Goal: Information Seeking & Learning: Compare options

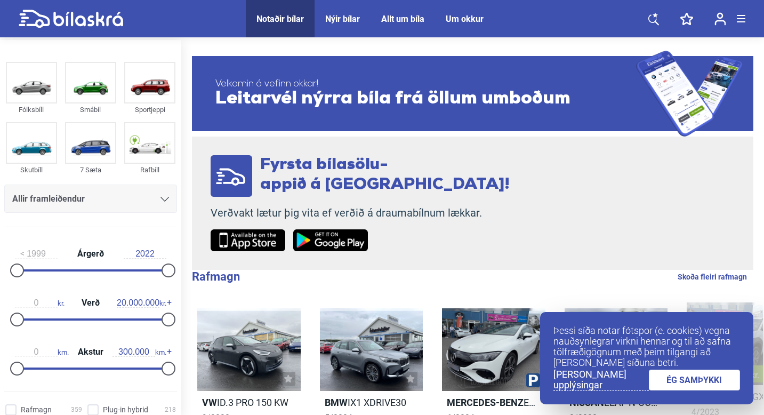
click at [681, 385] on link "ÉG SAMÞYKKI" at bounding box center [695, 379] width 92 height 21
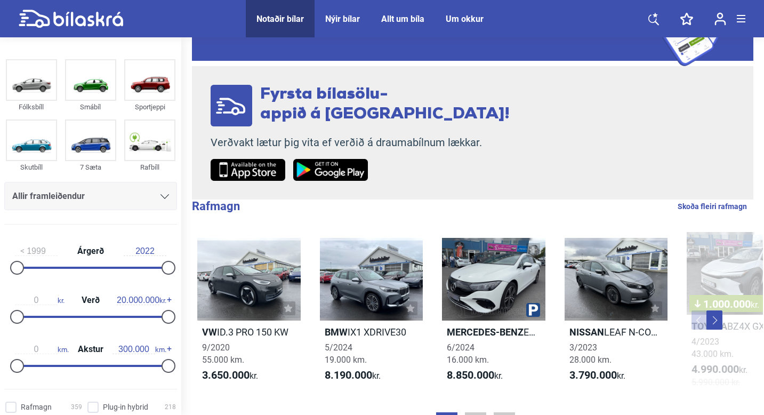
scroll to position [63, 0]
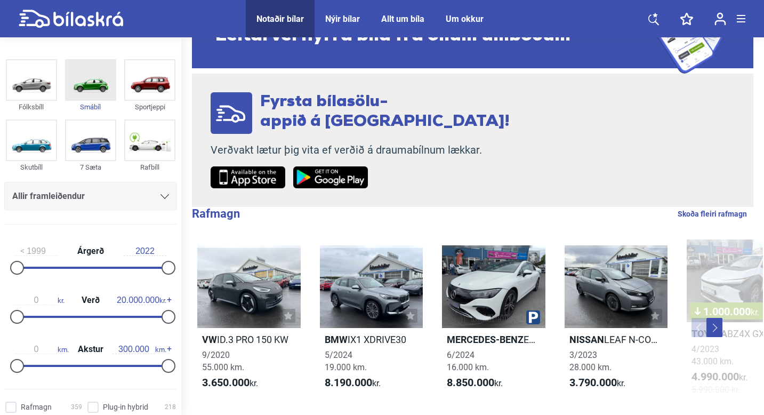
click at [94, 89] on img at bounding box center [90, 79] width 49 height 39
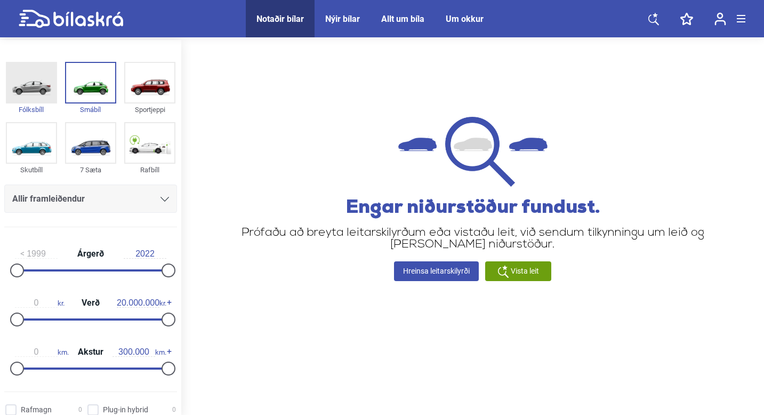
click at [33, 68] on img at bounding box center [31, 82] width 49 height 39
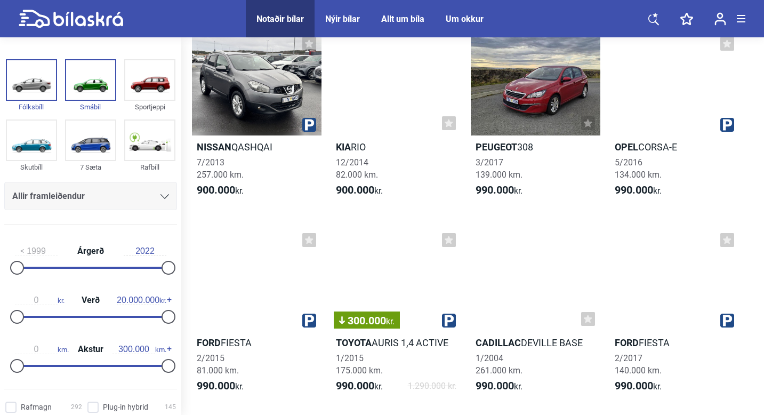
scroll to position [1039, 0]
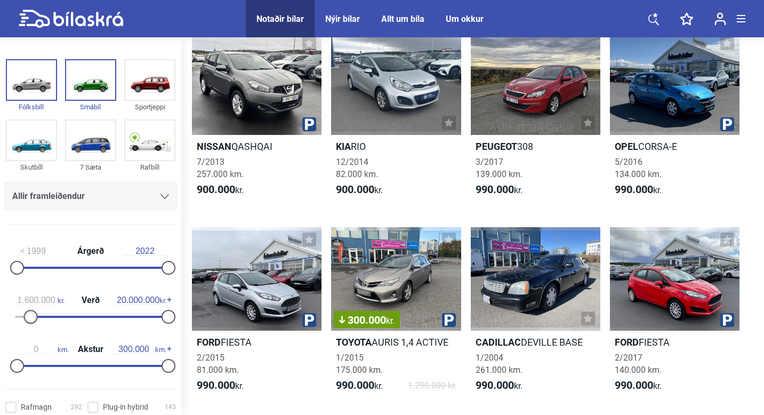
type input "1.500.000"
drag, startPoint x: 18, startPoint y: 317, endPoint x: 29, endPoint y: 315, distance: 11.4
click at [29, 315] on div at bounding box center [28, 317] width 14 height 14
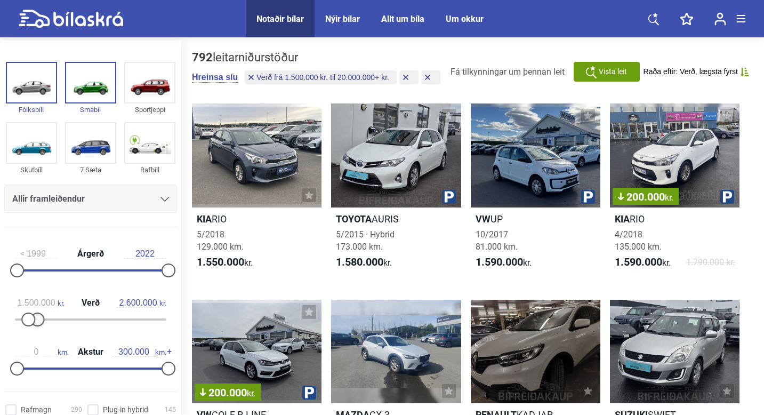
type input "2.500.000"
drag, startPoint x: 166, startPoint y: 317, endPoint x: 36, endPoint y: 321, distance: 129.6
click at [36, 321] on div at bounding box center [36, 319] width 14 height 14
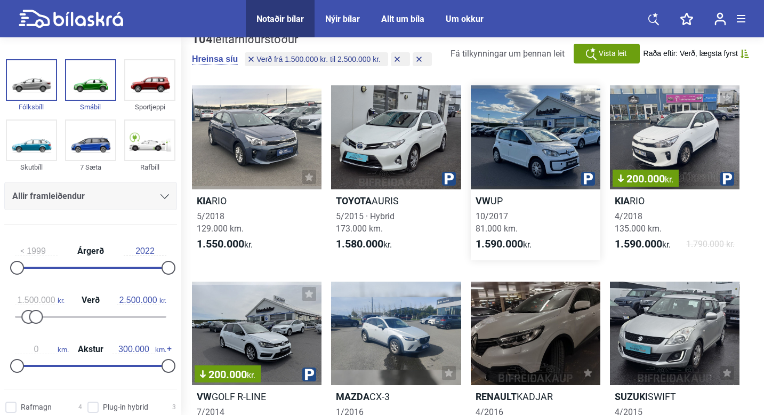
scroll to position [22, 0]
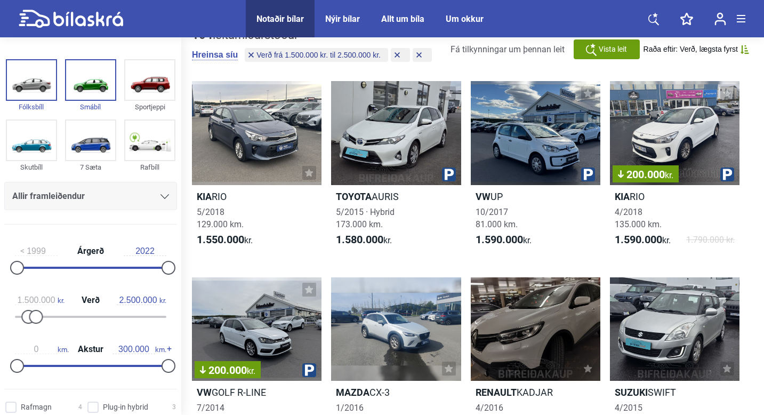
click at [737, 49] on span "Raða eftir: Verð, lægsta fyrst" at bounding box center [690, 49] width 94 height 9
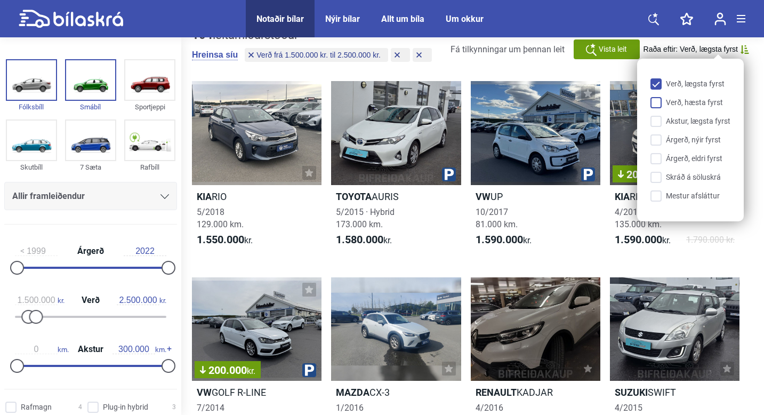
click at [657, 105] on input "Verð, hæsta fyrst" at bounding box center [692, 103] width 80 height 11
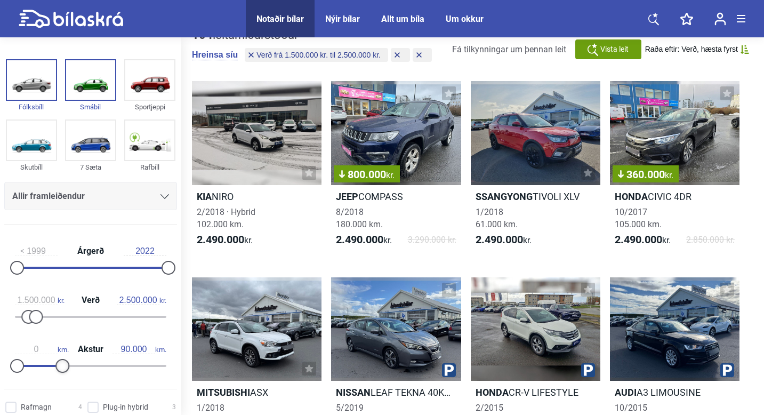
type input "100.000"
drag, startPoint x: 166, startPoint y: 368, endPoint x: 67, endPoint y: 368, distance: 98.6
click at [67, 368] on div at bounding box center [68, 366] width 14 height 14
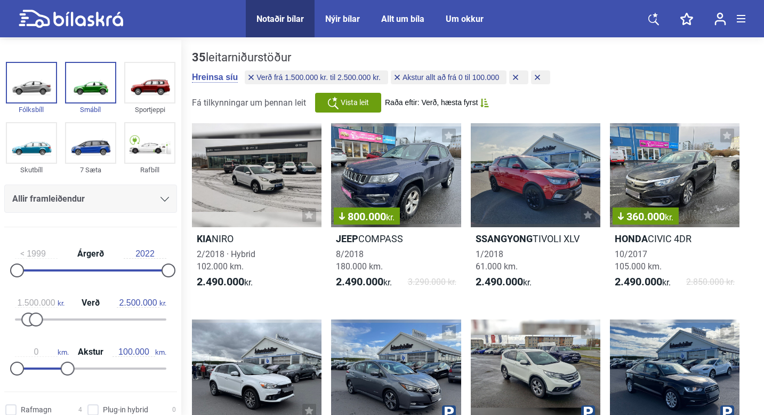
click at [349, 105] on span "Vista leit" at bounding box center [355, 102] width 28 height 11
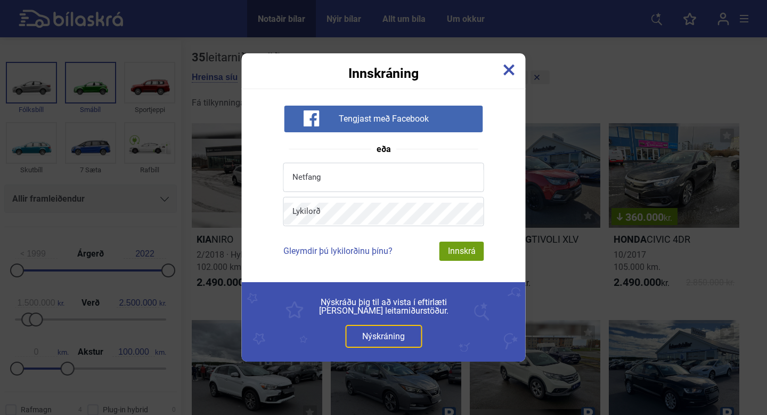
click at [504, 67] on img at bounding box center [510, 70] width 12 height 12
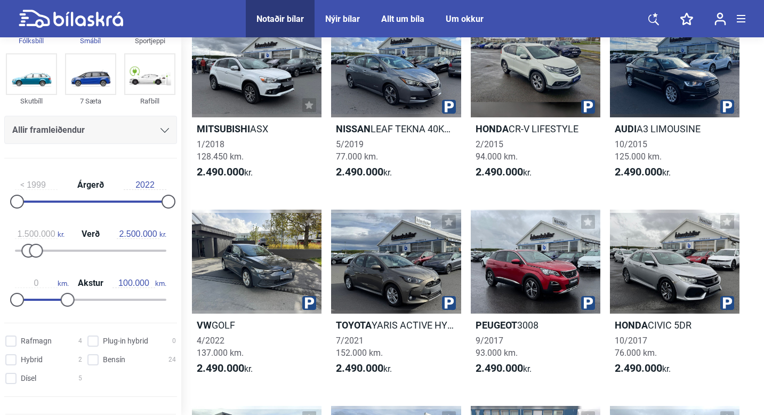
scroll to position [68, 0]
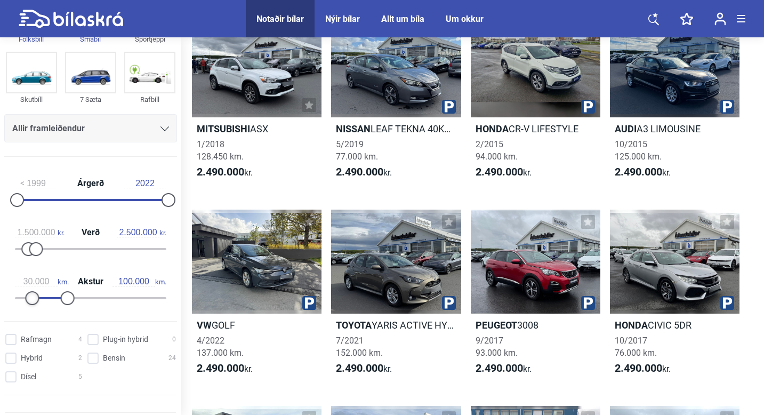
drag, startPoint x: 15, startPoint y: 299, endPoint x: 30, endPoint y: 299, distance: 14.9
click at [30, 299] on div at bounding box center [32, 298] width 14 height 14
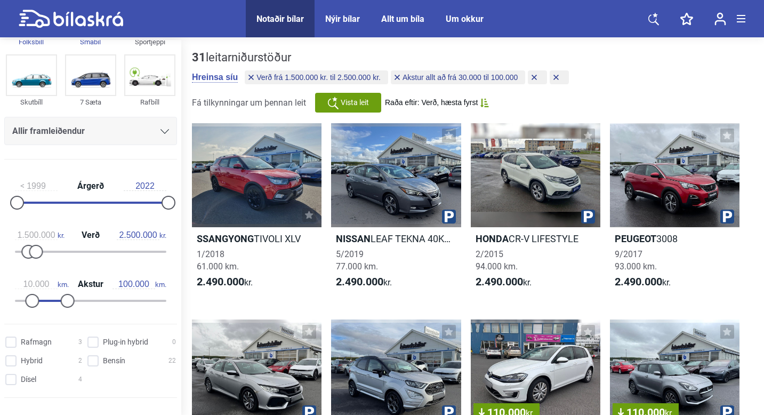
type input "0"
drag, startPoint x: 33, startPoint y: 302, endPoint x: 0, endPoint y: 302, distance: 33.0
click at [0, 302] on div "1999 Árgerð 2022 1.500.000 kr. Verð 2.500.000 kr. 0 km. Akstur 100.000 km." at bounding box center [90, 241] width 181 height 147
drag, startPoint x: 66, startPoint y: 298, endPoint x: 241, endPoint y: 298, distance: 175.9
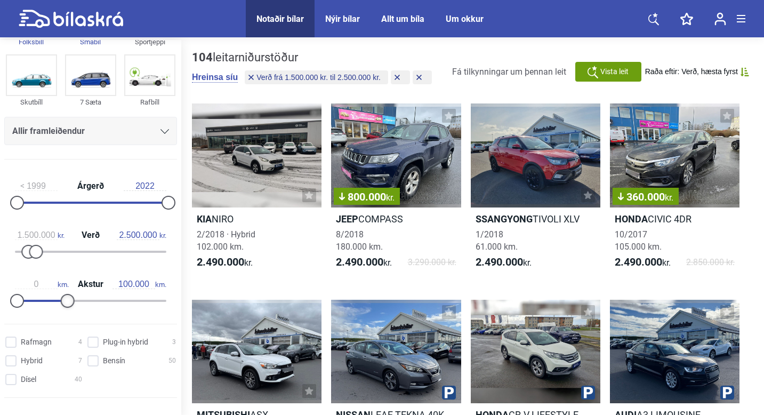
type input "90.000"
drag, startPoint x: 166, startPoint y: 304, endPoint x: 65, endPoint y: 304, distance: 101.3
click at [65, 304] on div at bounding box center [68, 301] width 14 height 14
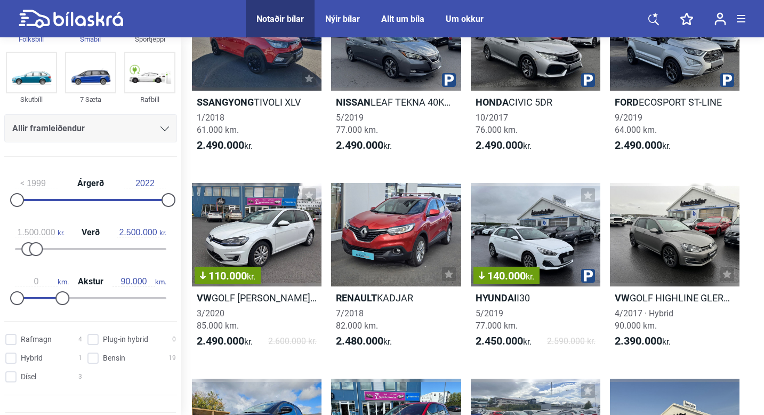
scroll to position [2, 0]
